Goal: Transaction & Acquisition: Purchase product/service

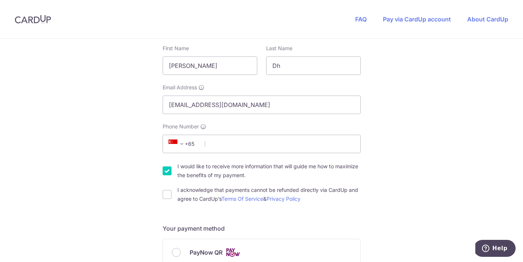
scroll to position [136, 0]
click at [237, 146] on input "Phone Number" at bounding box center [262, 143] width 198 height 18
type input "81231149"
select select "65"
type input "238258"
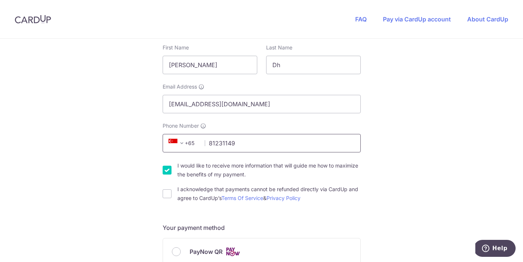
type input "99 [PERSON_NAME] [STREET_ADDRESS]"
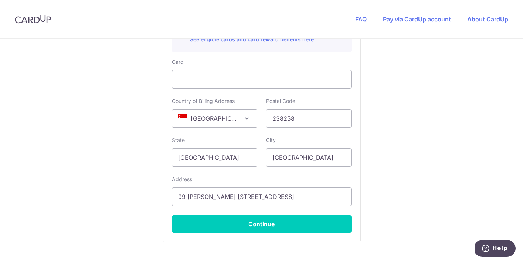
scroll to position [446, 0]
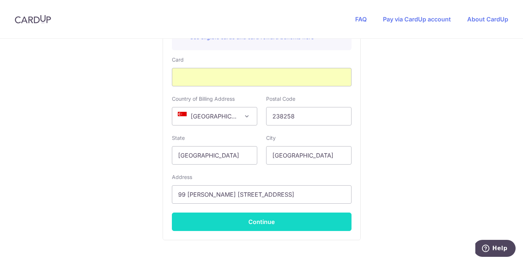
click at [273, 222] on button "Continue" at bounding box center [262, 222] width 180 height 18
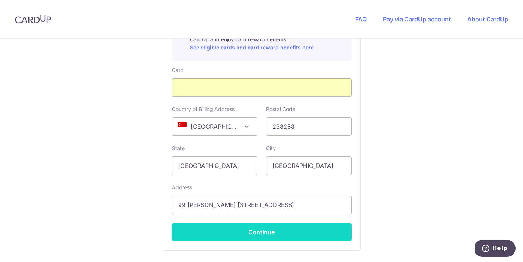
scroll to position [179, 0]
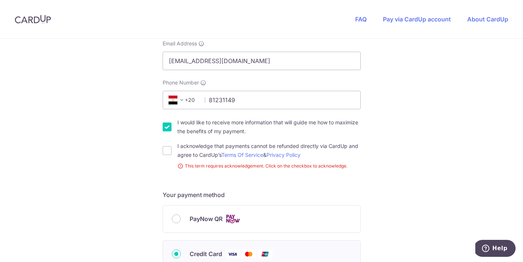
click at [181, 96] on span at bounding box center [181, 100] width 9 height 9
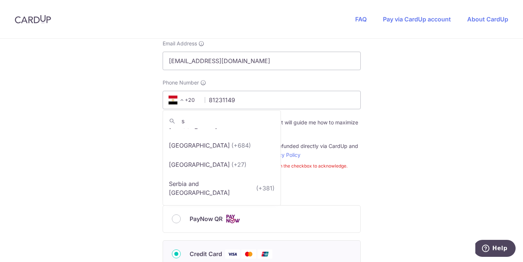
scroll to position [0, 0]
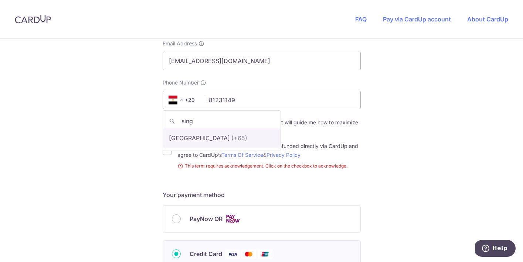
type input "sing"
select select "199"
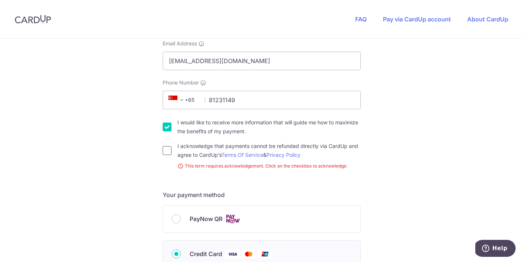
click at [165, 150] on input "I acknowledge that payments cannot be refunded directly via CardUp and agree to…" at bounding box center [167, 150] width 9 height 9
checkbox input "true"
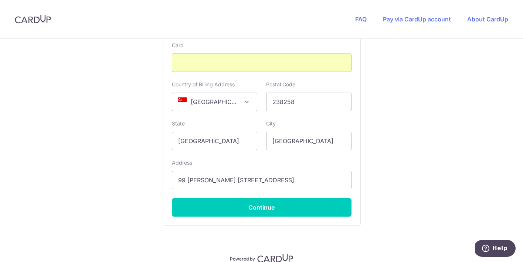
scroll to position [463, 0]
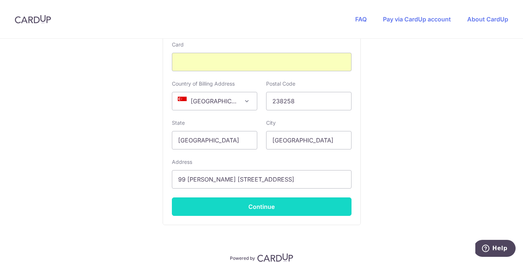
click at [269, 198] on button "Continue" at bounding box center [262, 207] width 180 height 18
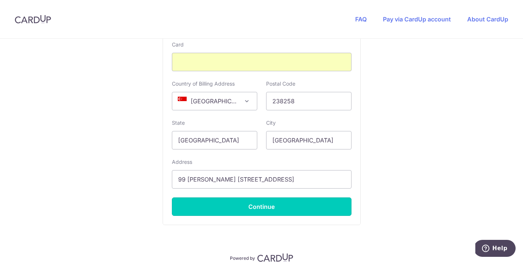
type input "**** 0727"
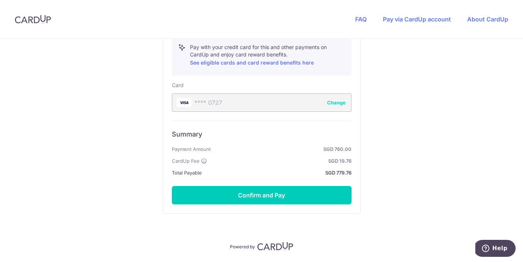
scroll to position [425, 0]
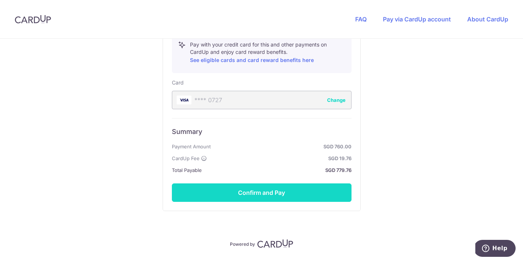
click at [251, 190] on button "Confirm and Pay" at bounding box center [262, 193] width 180 height 18
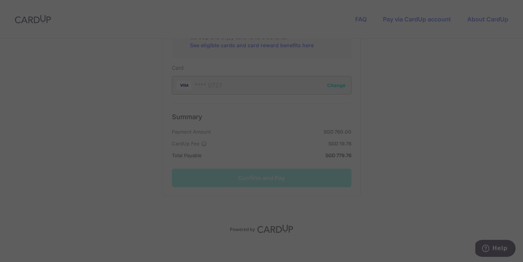
scroll to position [445, 0]
